Goal: Task Accomplishment & Management: Complete application form

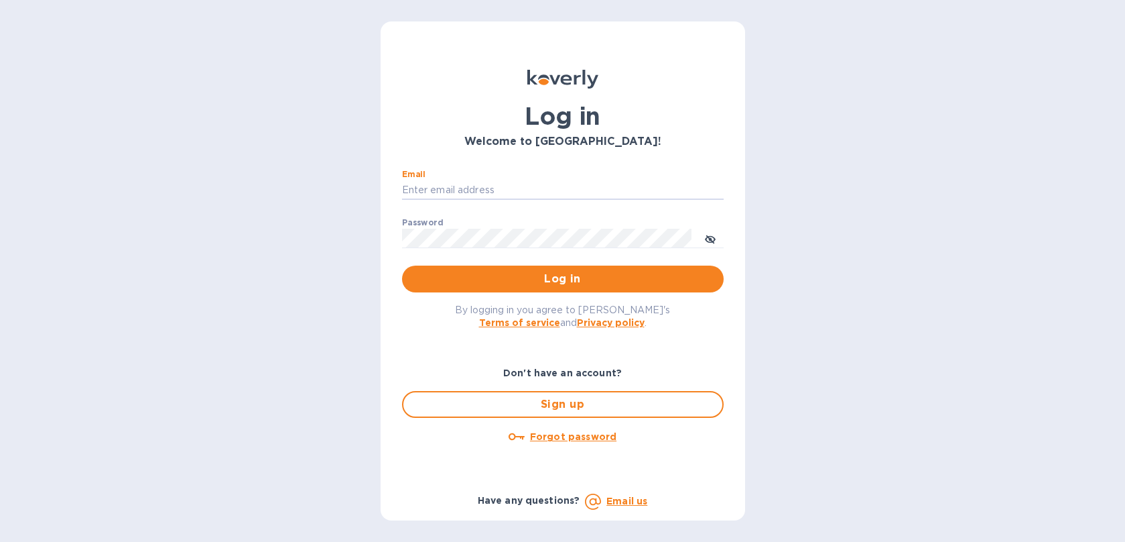
type input "[EMAIL_ADDRESS][DOMAIN_NAME]"
click at [562, 278] on button "Log in" at bounding box center [563, 278] width 322 height 27
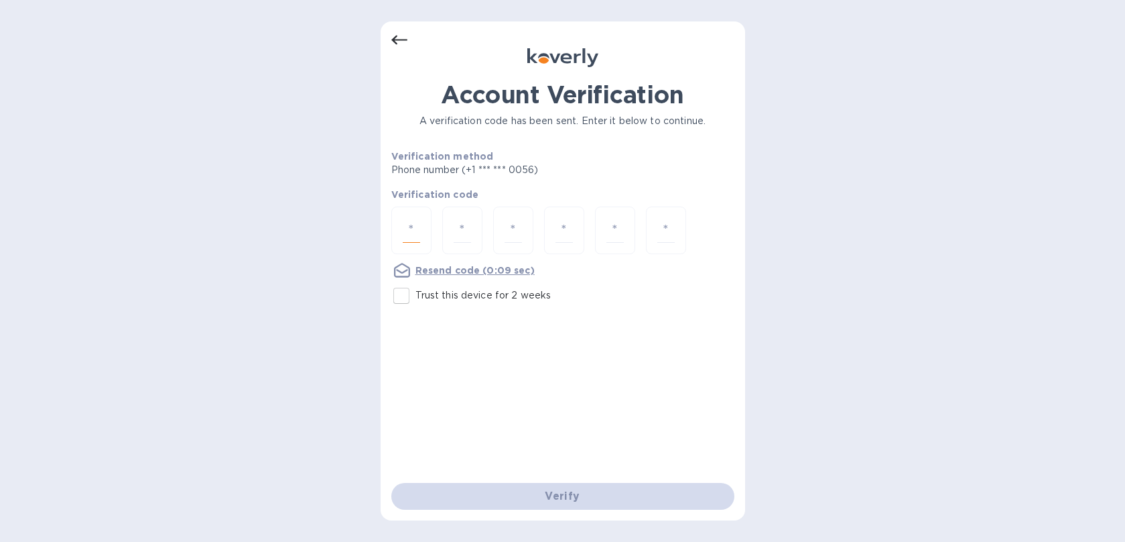
click at [412, 229] on input "number" at bounding box center [411, 230] width 17 height 25
click at [416, 229] on input "number" at bounding box center [411, 230] width 17 height 25
click at [468, 235] on input "number" at bounding box center [462, 230] width 17 height 25
click at [413, 235] on input "number" at bounding box center [411, 230] width 17 height 25
type input "1"
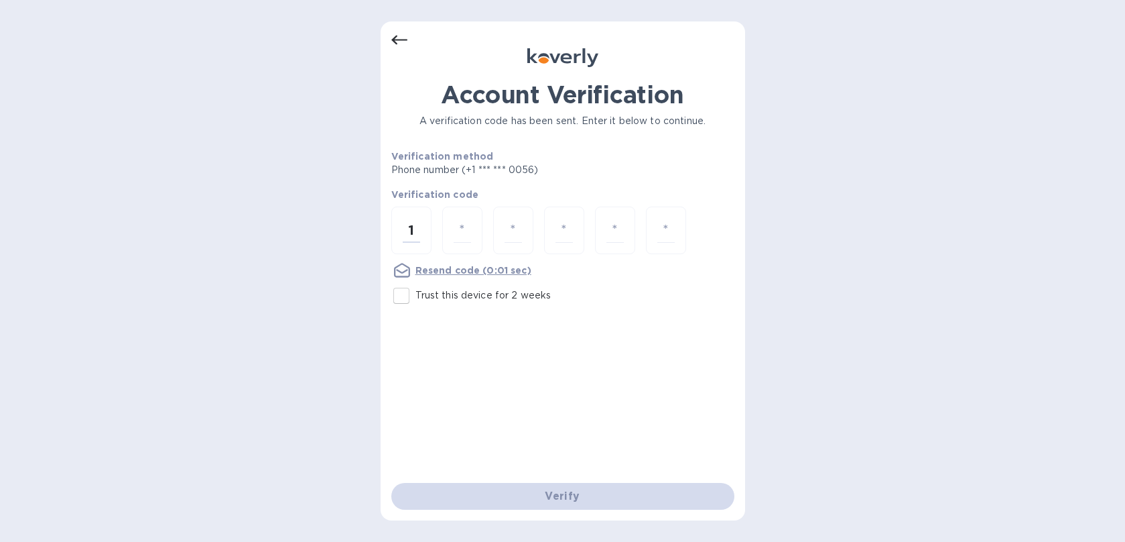
type input "2"
type input "1"
type input "2"
type input "4"
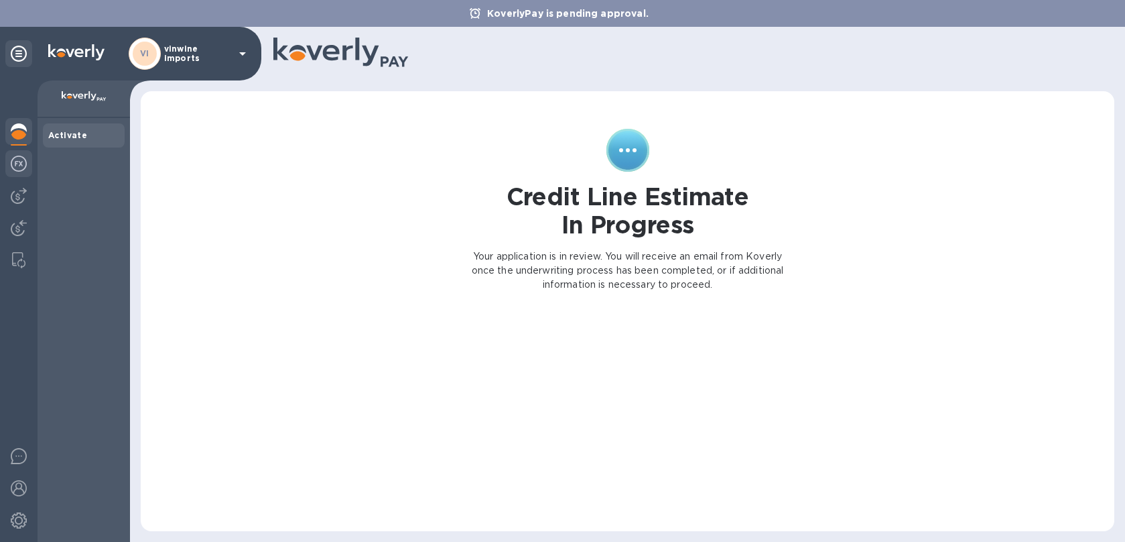
click at [21, 164] on img at bounding box center [19, 163] width 16 height 16
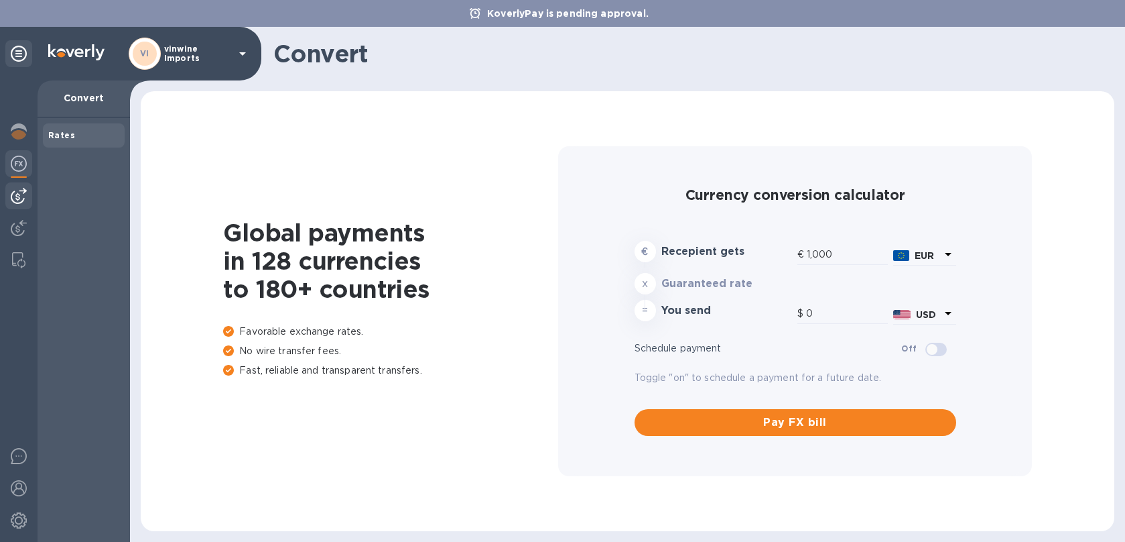
type input "1,174.77"
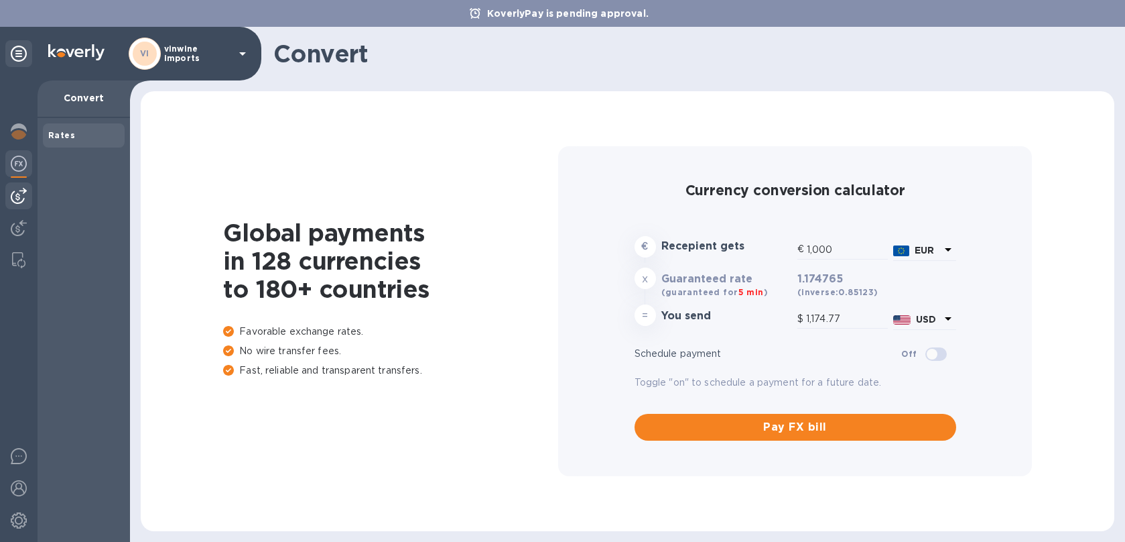
click at [21, 192] on img at bounding box center [19, 196] width 16 height 16
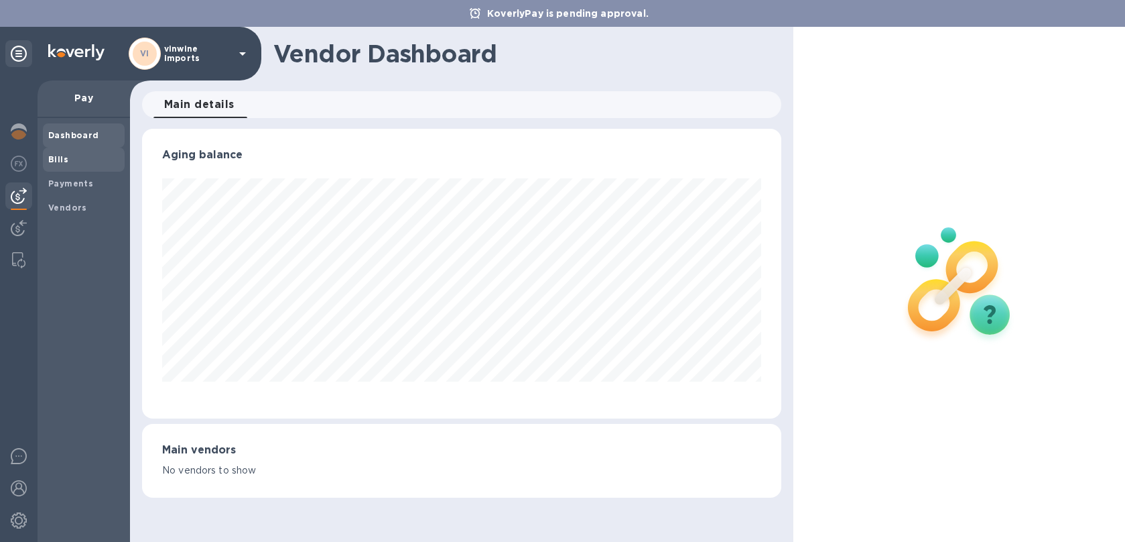
drag, startPoint x: 58, startPoint y: 149, endPoint x: 64, endPoint y: 154, distance: 7.6
click at [57, 149] on div "Bills" at bounding box center [84, 159] width 82 height 24
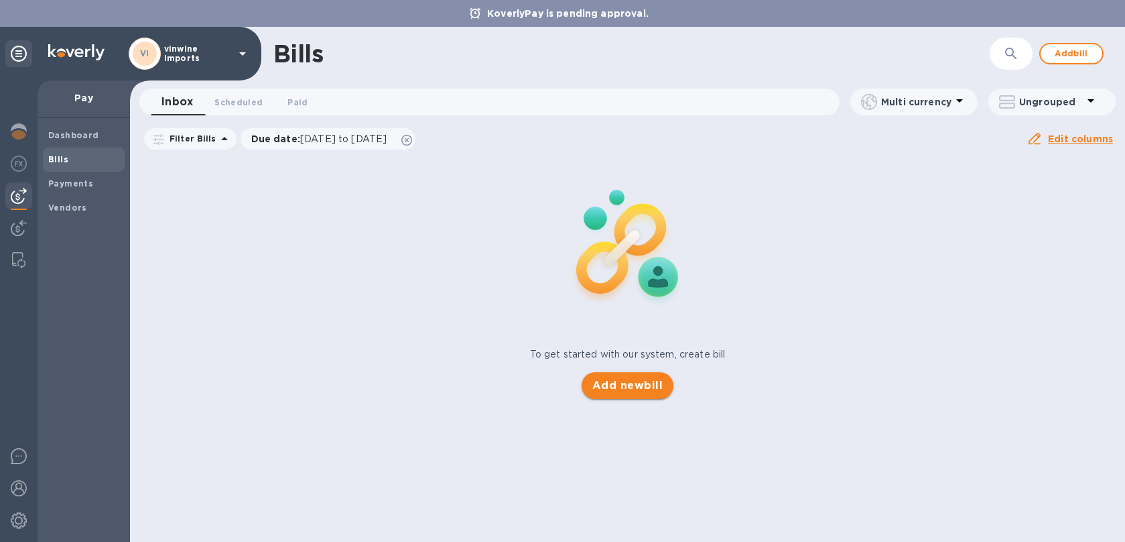
click at [626, 390] on span "Add new bill" at bounding box center [627, 385] width 70 height 16
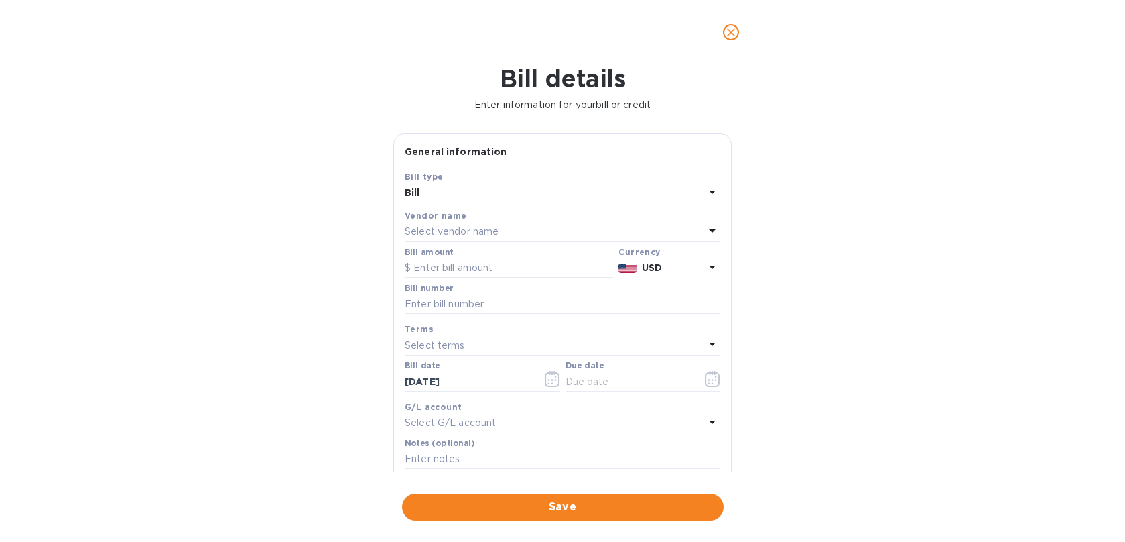
click at [711, 227] on icon at bounding box center [712, 231] width 16 height 16
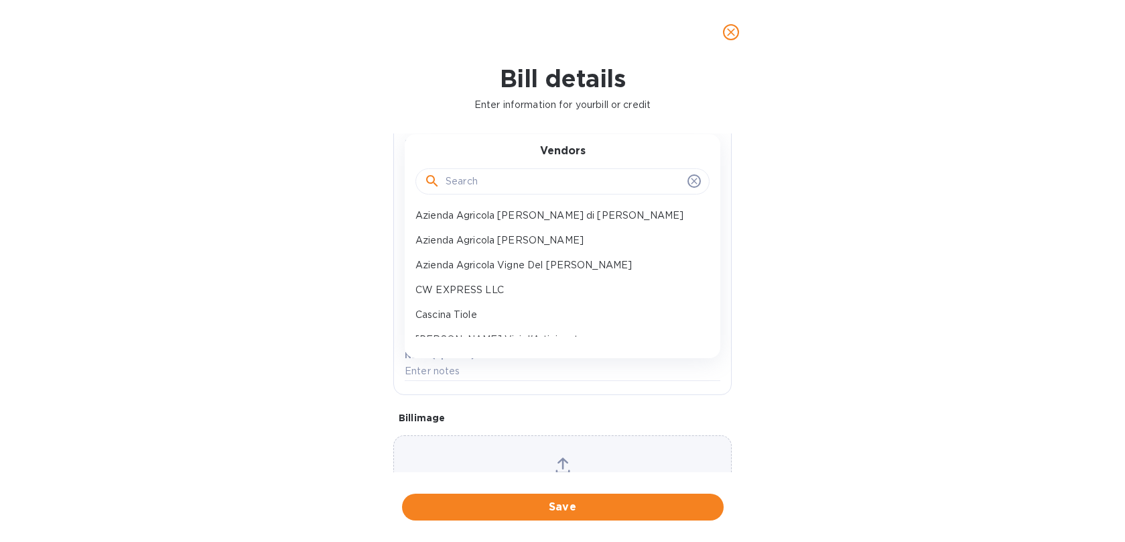
scroll to position [189, 0]
click at [528, 286] on p "CW EXPRESS LLC" at bounding box center [558, 293] width 284 height 14
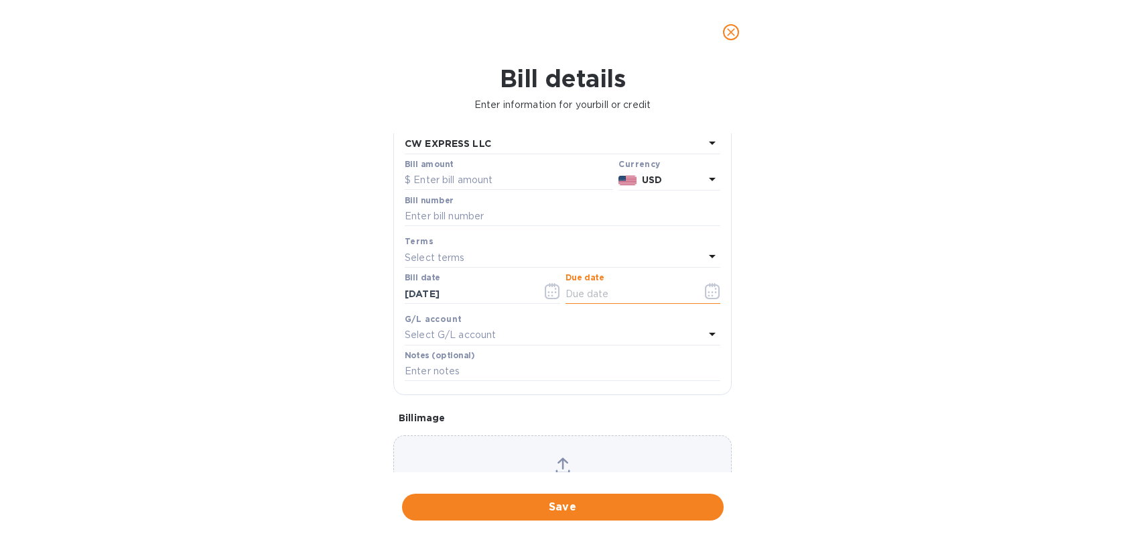
click at [604, 292] on input "text" at bounding box center [629, 294] width 127 height 20
click at [712, 291] on icon "button" at bounding box center [713, 292] width 2 height 2
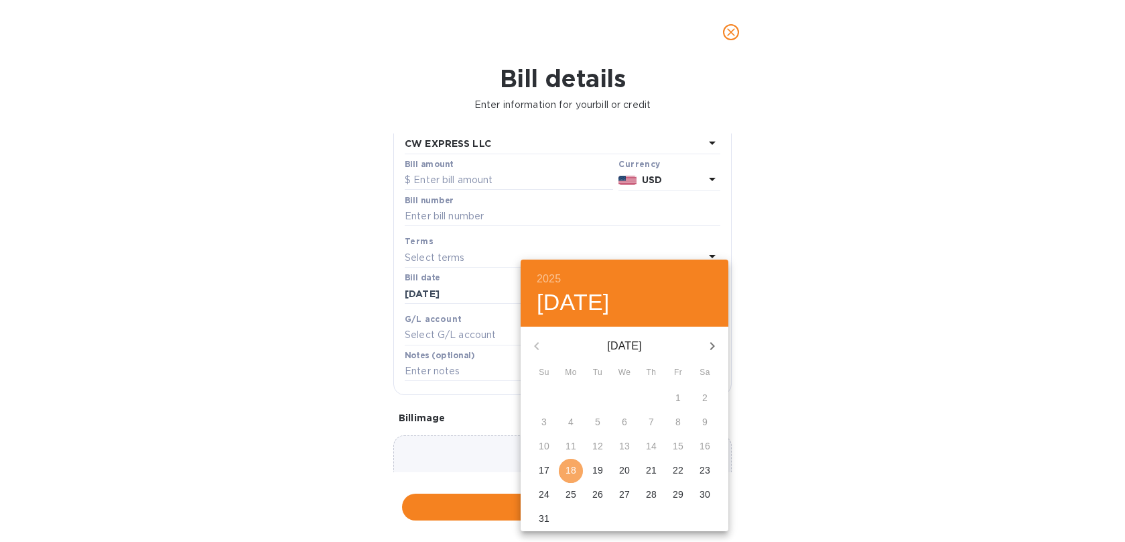
click at [574, 463] on p "18" at bounding box center [571, 469] width 11 height 13
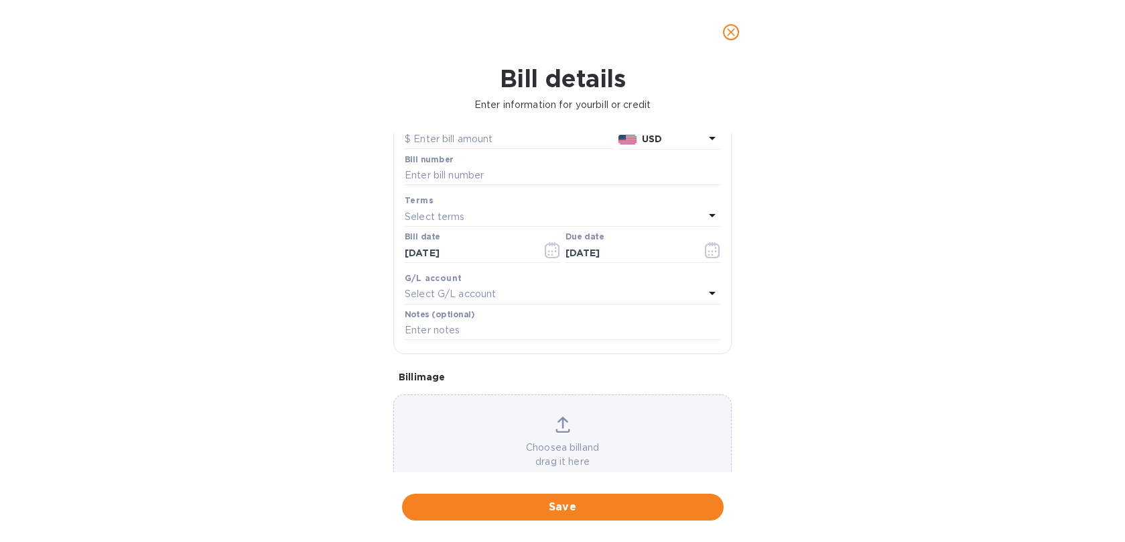
scroll to position [129, 0]
click at [477, 212] on div "Select terms" at bounding box center [555, 215] width 300 height 19
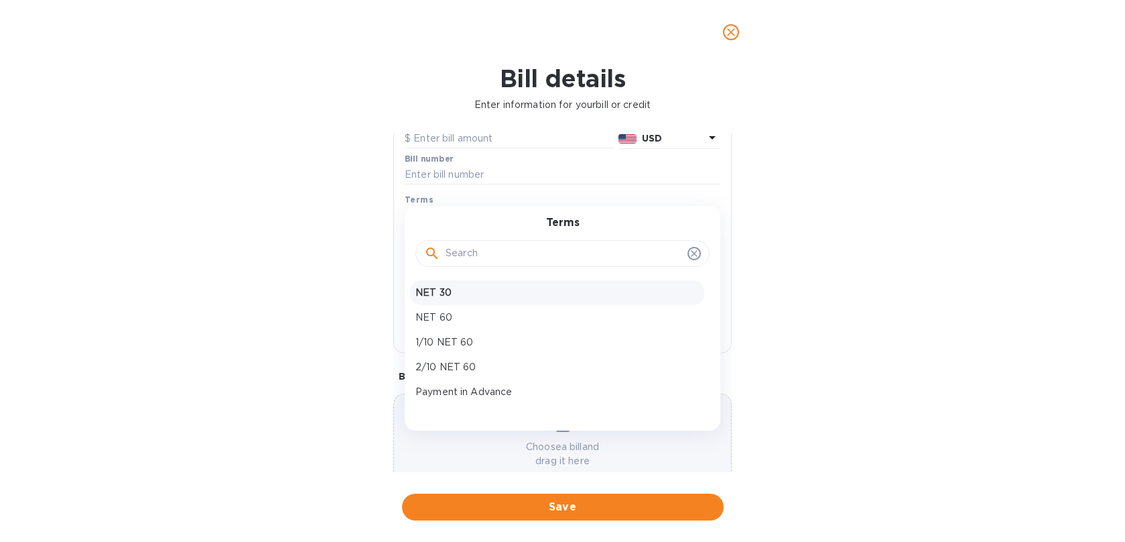
click at [449, 296] on p "NET 30" at bounding box center [558, 293] width 284 height 14
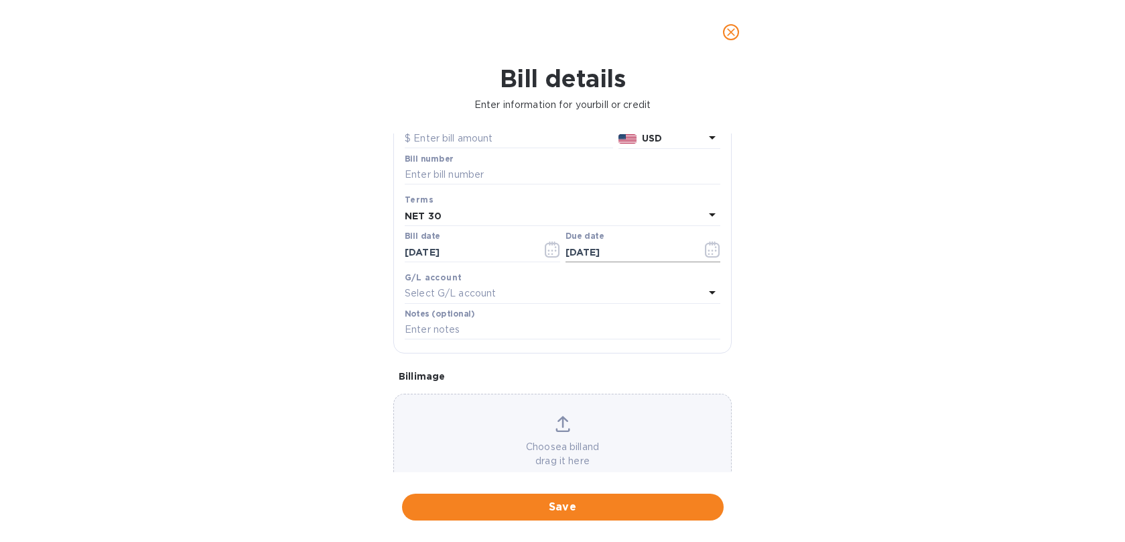
click at [705, 250] on icon "button" at bounding box center [712, 249] width 15 height 16
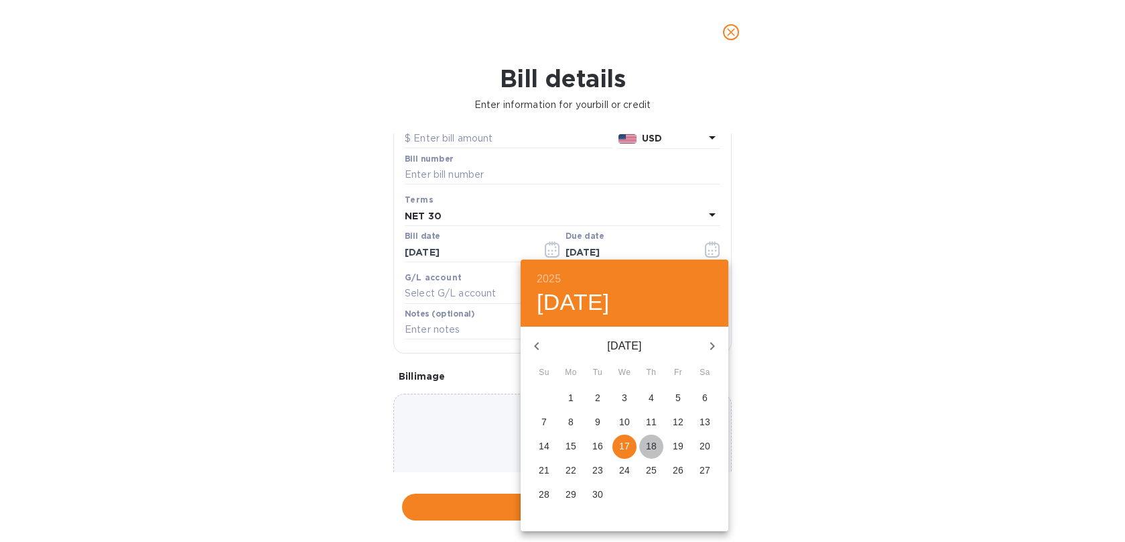
click at [646, 446] on p "18" at bounding box center [651, 445] width 11 height 13
type input "[DATE]"
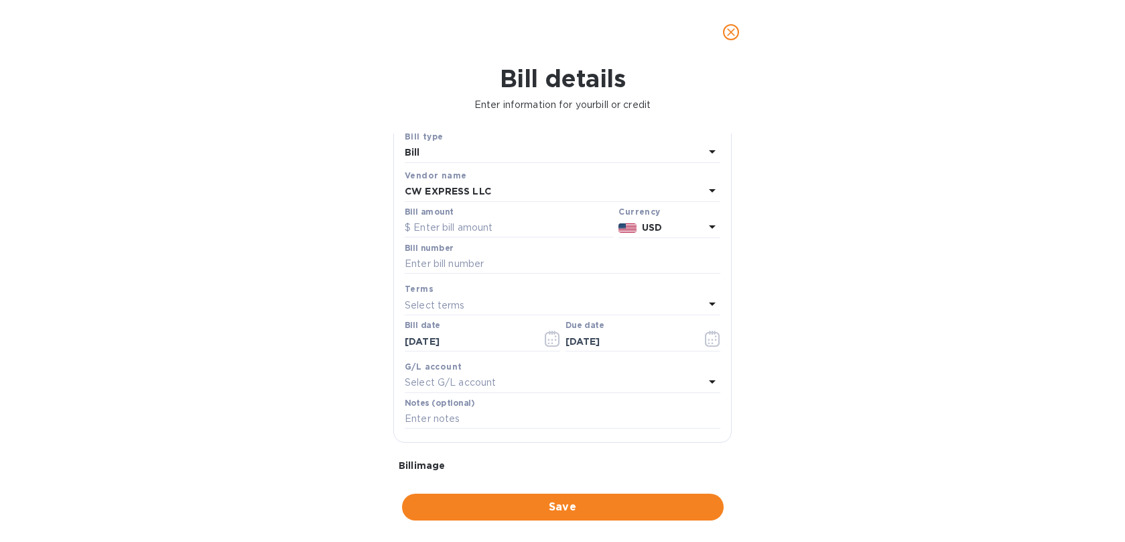
scroll to position [44, 0]
click at [462, 330] on input "[DATE]" at bounding box center [468, 337] width 127 height 20
click at [546, 335] on icon "button" at bounding box center [552, 334] width 15 height 16
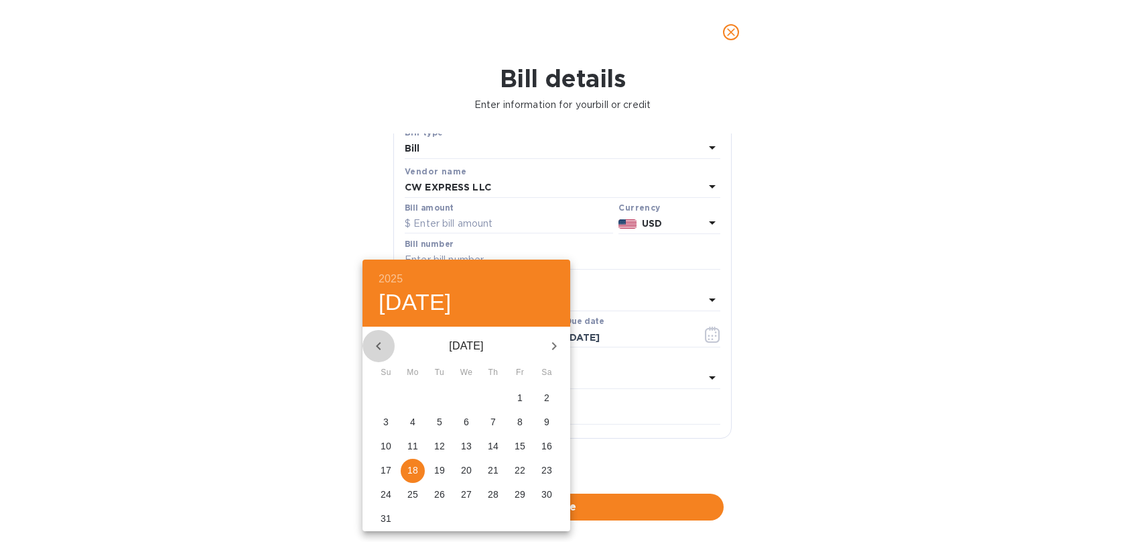
click at [383, 347] on icon "button" at bounding box center [379, 346] width 16 height 16
click at [491, 497] on p "31" at bounding box center [493, 493] width 11 height 13
type input "[DATE]"
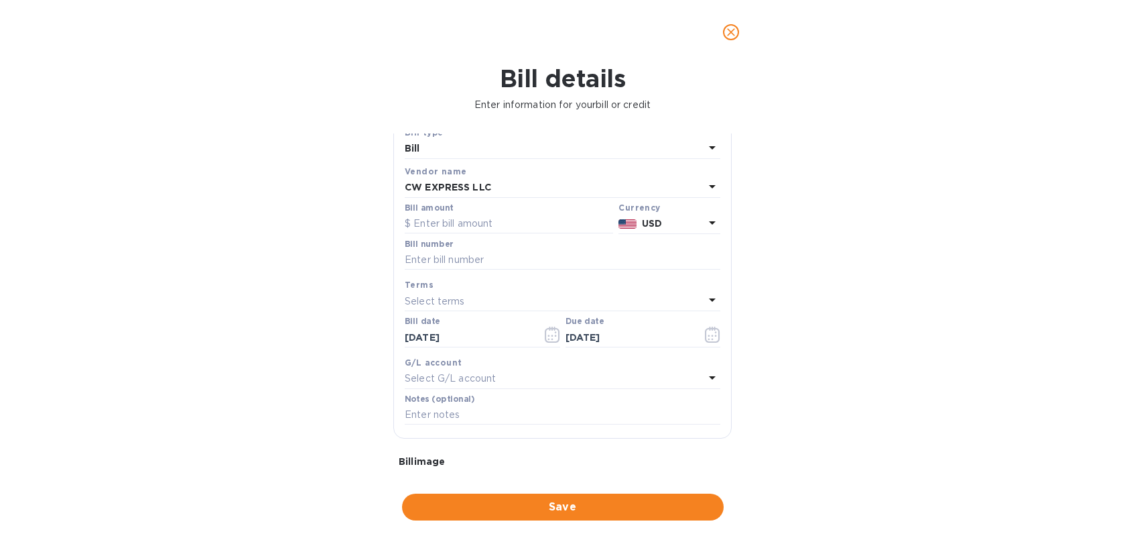
click at [454, 292] on div "Select terms" at bounding box center [555, 301] width 300 height 19
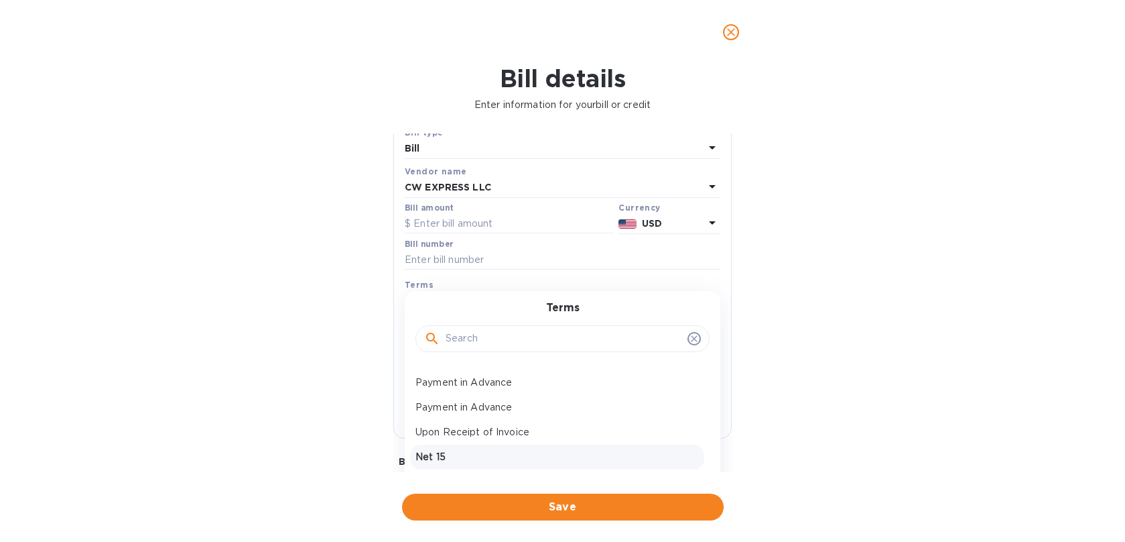
scroll to position [95, 0]
click at [442, 450] on p "Net 15" at bounding box center [558, 457] width 284 height 14
type input "[DATE]"
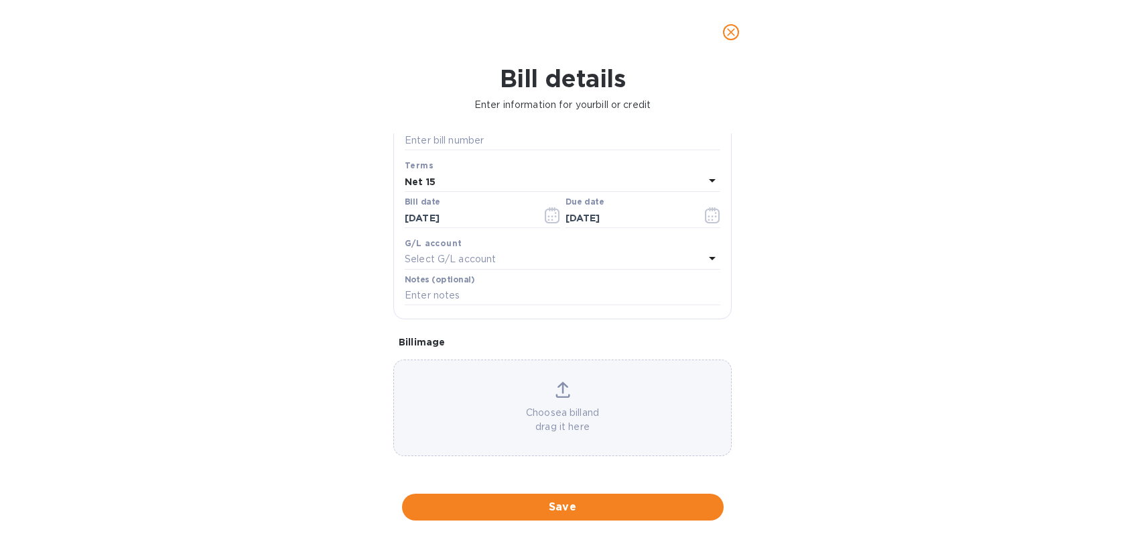
scroll to position [172, 0]
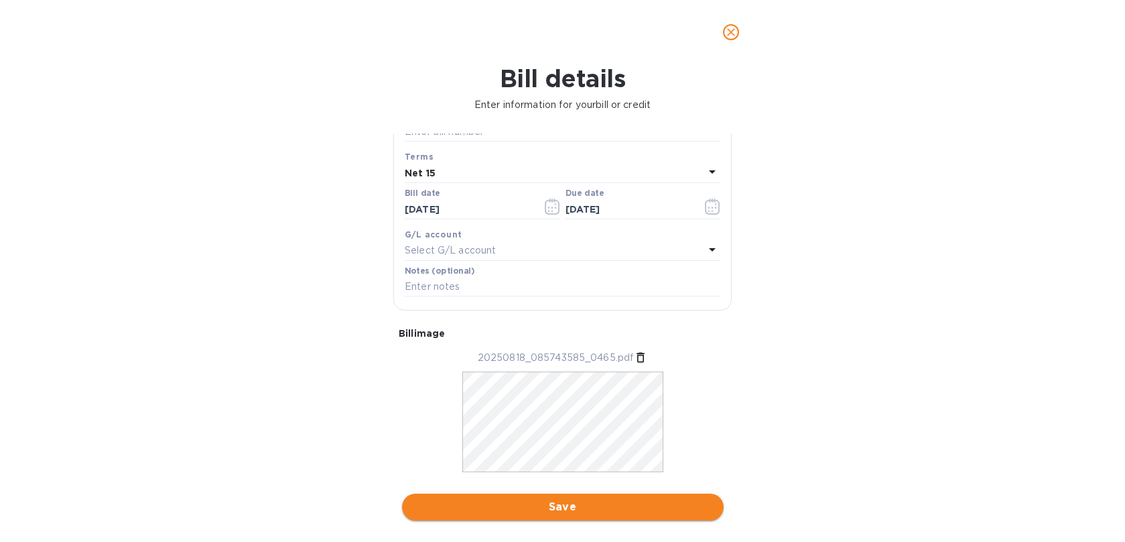
click at [535, 499] on span "Save" at bounding box center [563, 507] width 300 height 16
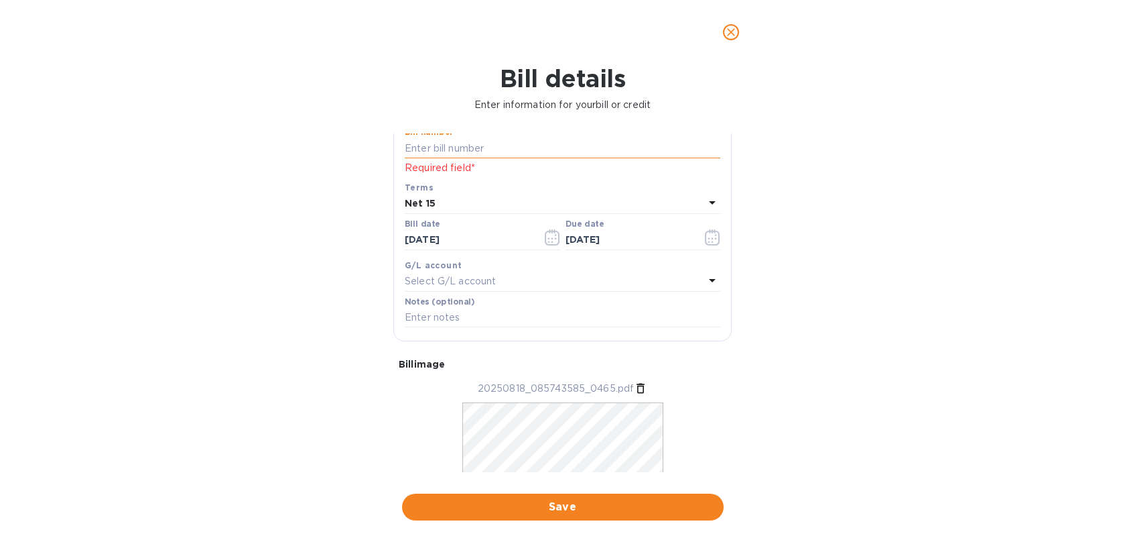
click at [426, 142] on input "text" at bounding box center [563, 148] width 316 height 20
click at [420, 149] on input "text" at bounding box center [563, 148] width 316 height 20
type input "1043497"
click at [112, 192] on div "Bill details Enter information for your bill or credit General information Save…" at bounding box center [562, 302] width 1125 height 477
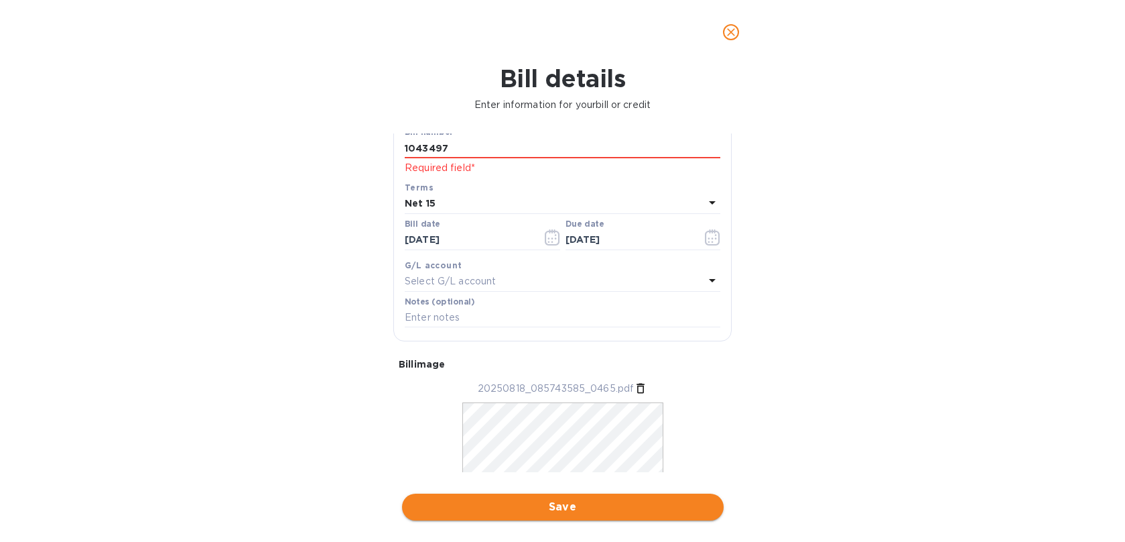
click at [576, 500] on span "Save" at bounding box center [563, 507] width 300 height 16
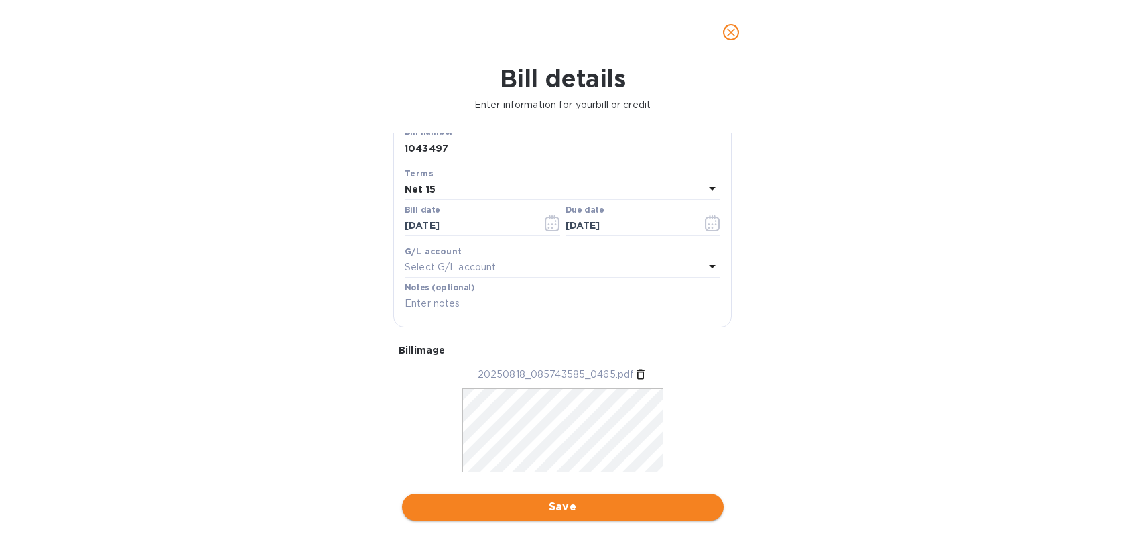
click at [566, 499] on span "Save" at bounding box center [563, 507] width 300 height 16
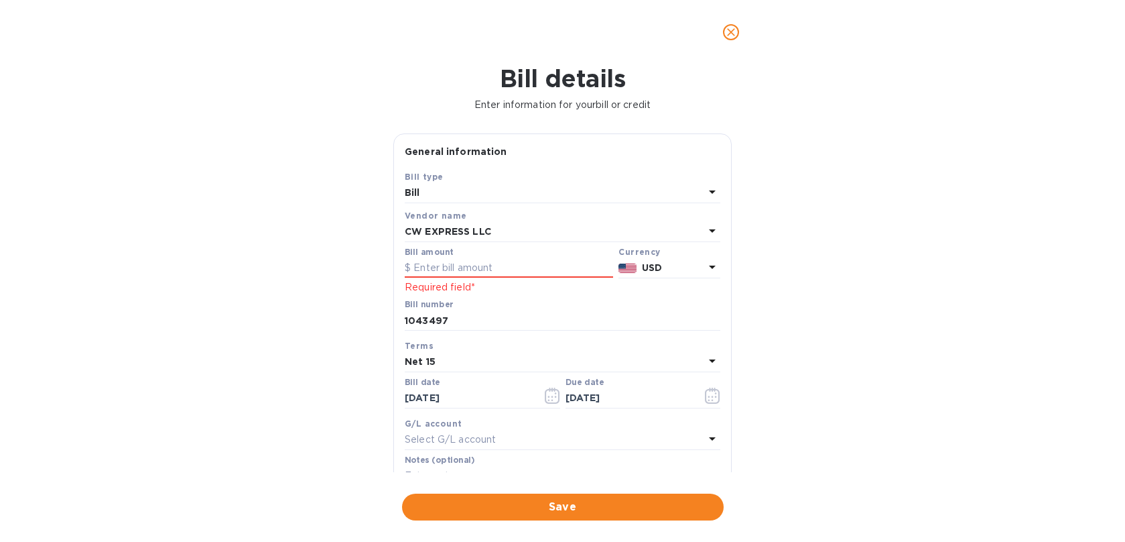
drag, startPoint x: 445, startPoint y: 261, endPoint x: 259, endPoint y: 241, distance: 187.4
click at [445, 261] on input "text" at bounding box center [509, 268] width 208 height 20
type input "459.86"
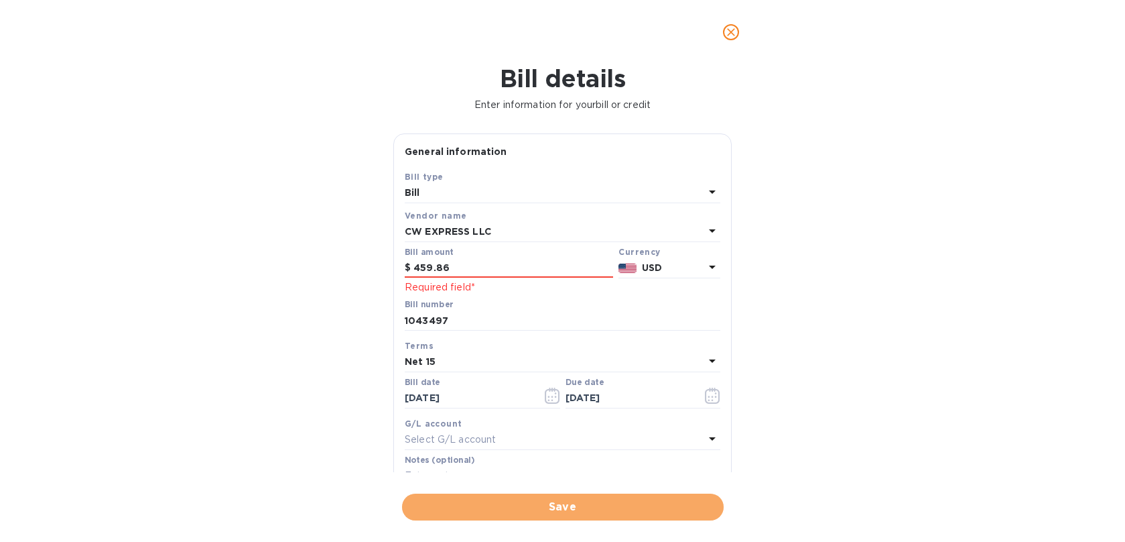
click at [559, 499] on span "Save" at bounding box center [563, 507] width 300 height 16
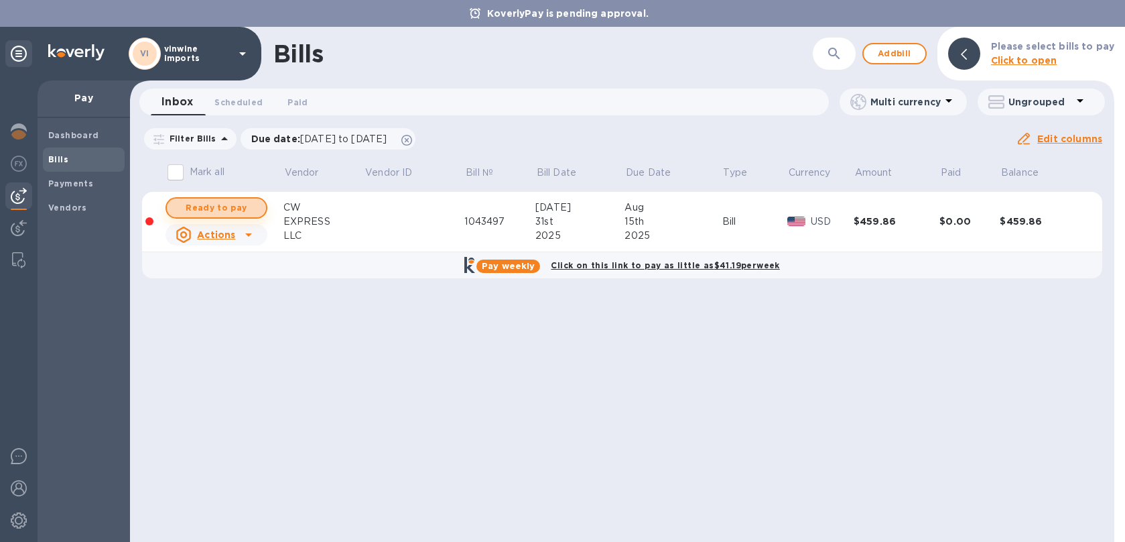
click at [233, 205] on span "Ready to pay" at bounding box center [217, 208] width 78 height 16
checkbox input "true"
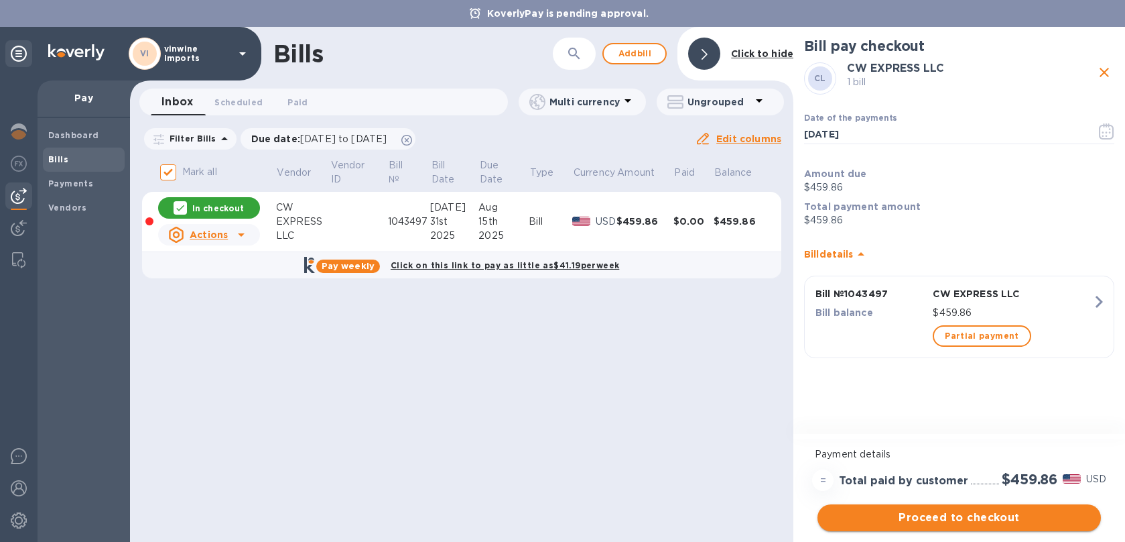
click at [945, 523] on span "Proceed to checkout" at bounding box center [959, 517] width 262 height 16
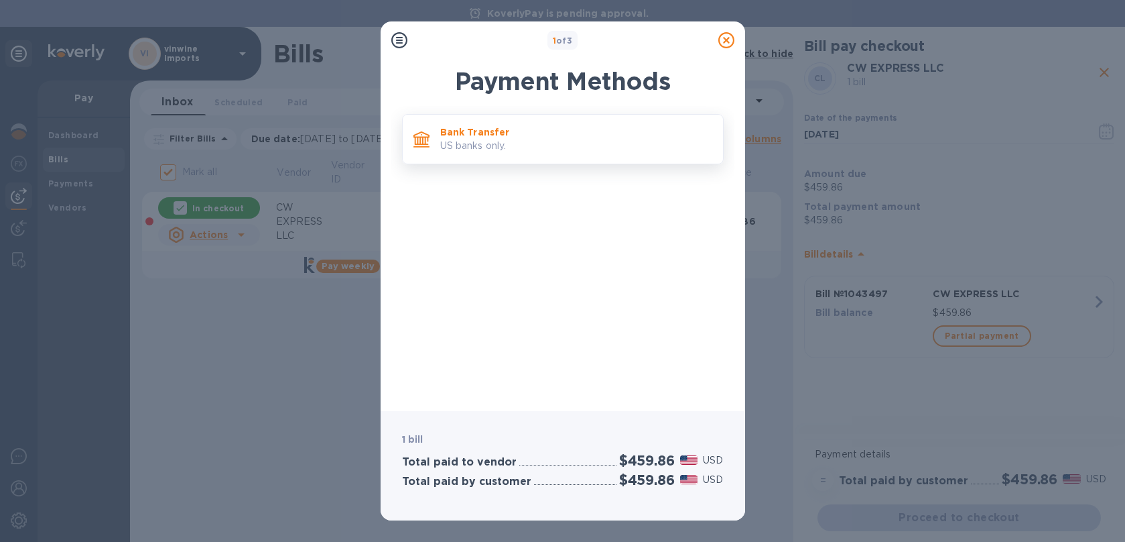
click at [500, 139] on p "US banks only." at bounding box center [576, 146] width 272 height 14
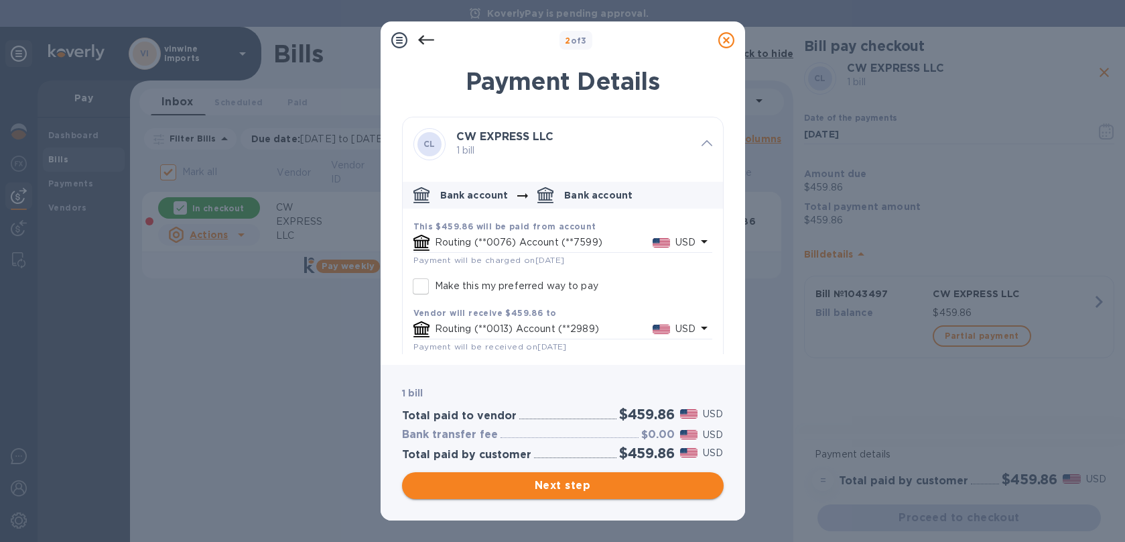
click at [605, 488] on span "Next step" at bounding box center [563, 485] width 300 height 16
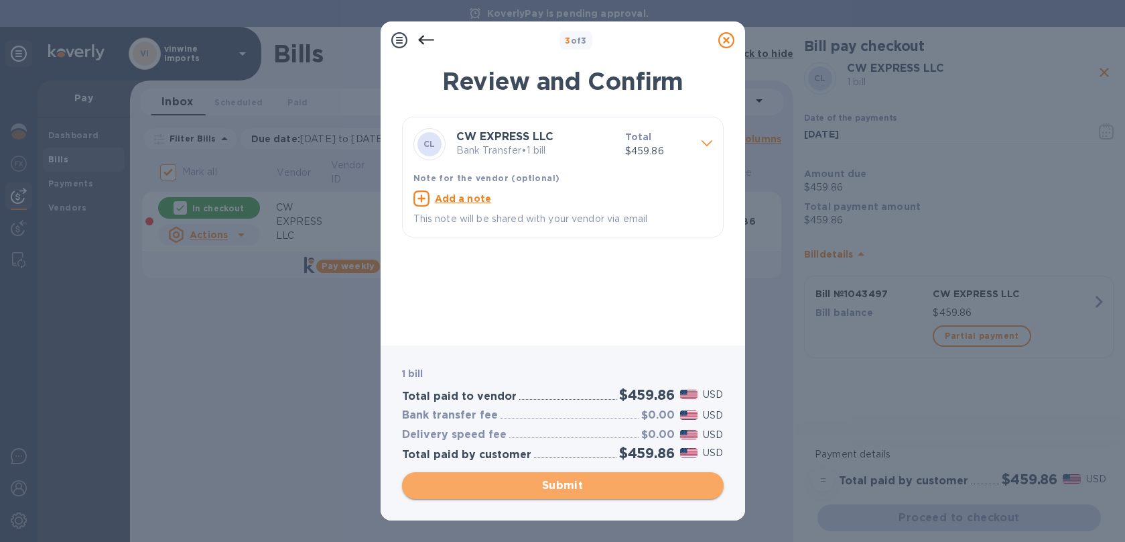
click at [579, 484] on span "Submit" at bounding box center [563, 485] width 300 height 16
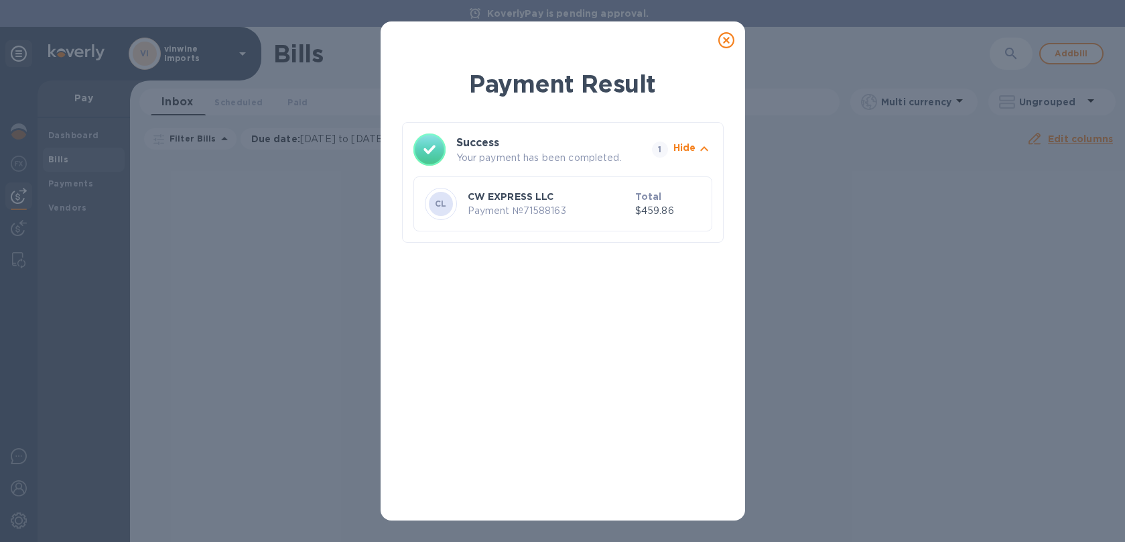
click at [731, 40] on icon at bounding box center [726, 40] width 16 height 16
